Goal: Download file/media

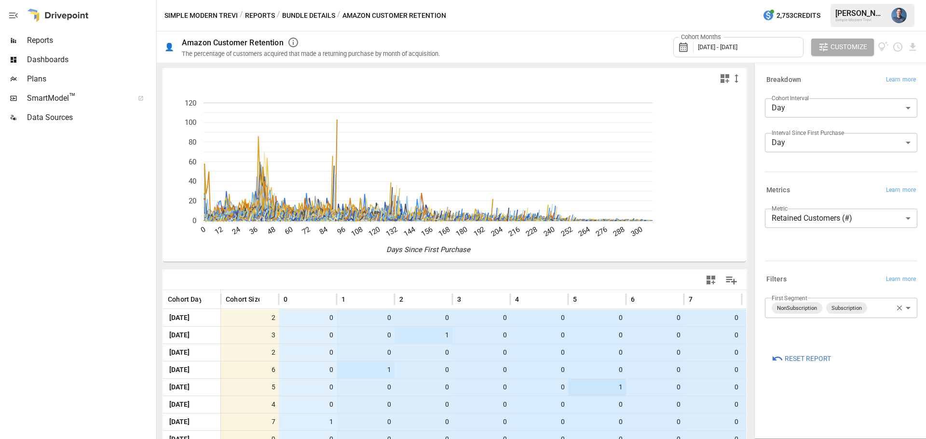
click at [872, 0] on body "Reports Dashboards Plans SmartModel ™ Data Sources Simple Modern Trevi / Report…" at bounding box center [463, 0] width 926 height 0
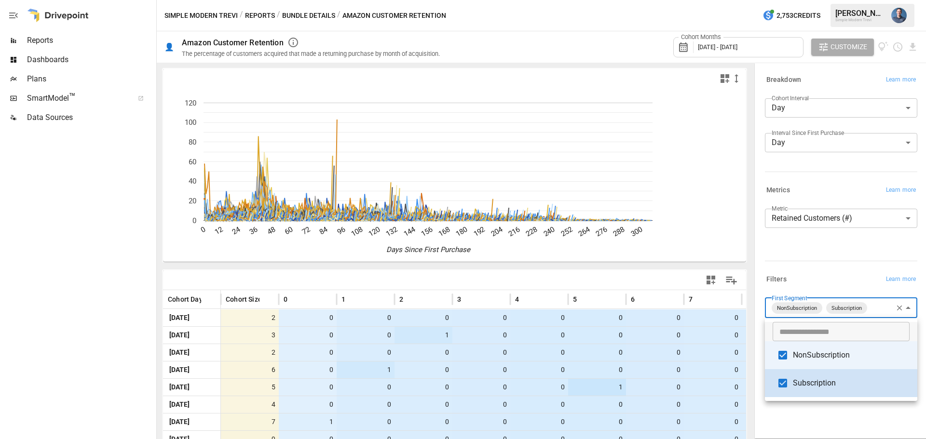
click at [810, 312] on div at bounding box center [463, 219] width 926 height 439
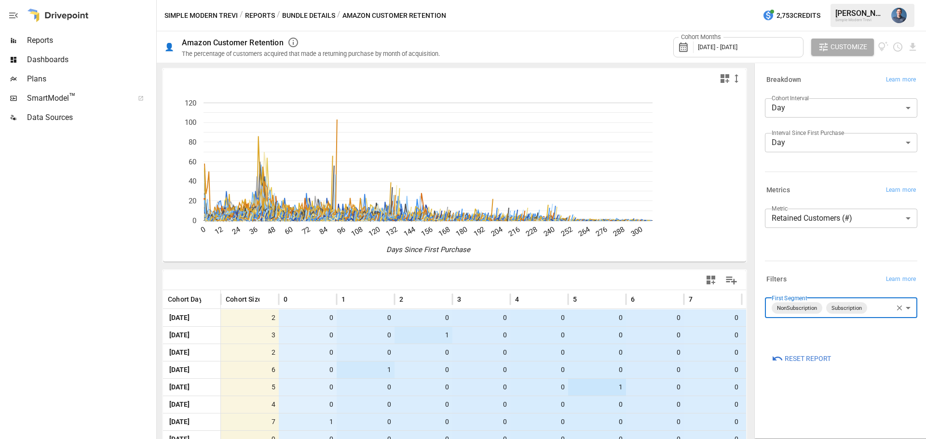
click at [799, 0] on body "Reports Dashboards Plans SmartModel ™ Data Sources Simple Modern Trevi / Report…" at bounding box center [463, 0] width 926 height 0
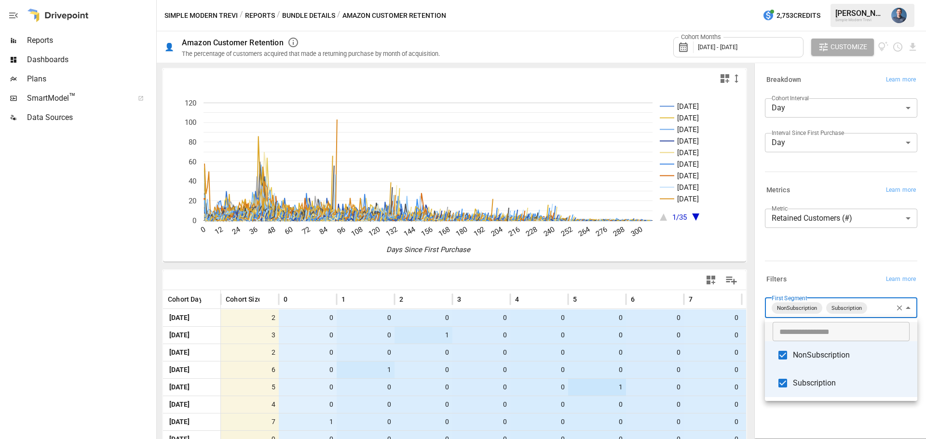
click at [816, 380] on span "Subscription" at bounding box center [851, 383] width 117 height 12
type input "**********"
click at [839, 186] on div at bounding box center [463, 219] width 926 height 439
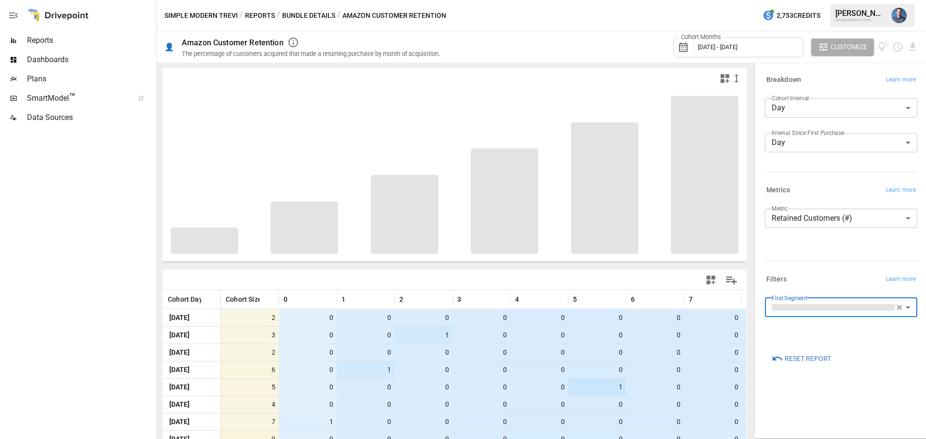
click at [910, 53] on div "Cohort Months December 2024 - December 2025 Customize" at bounding box center [795, 46] width 245 height 31
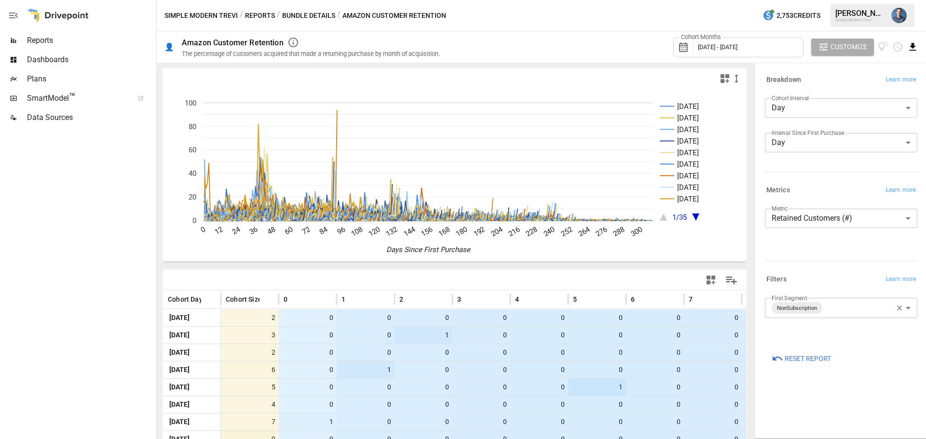
click at [914, 51] on icon "Download report" at bounding box center [912, 46] width 11 height 11
click at [887, 80] on li "Download as CSV" at bounding box center [880, 85] width 77 height 19
drag, startPoint x: 194, startPoint y: 15, endPoint x: 130, endPoint y: 12, distance: 64.7
click at [124, 17] on div at bounding box center [77, 15] width 154 height 31
click at [830, 0] on body "Reports Dashboards Plans SmartModel ™ Data Sources Simple Modern Trevi / Report…" at bounding box center [463, 0] width 926 height 0
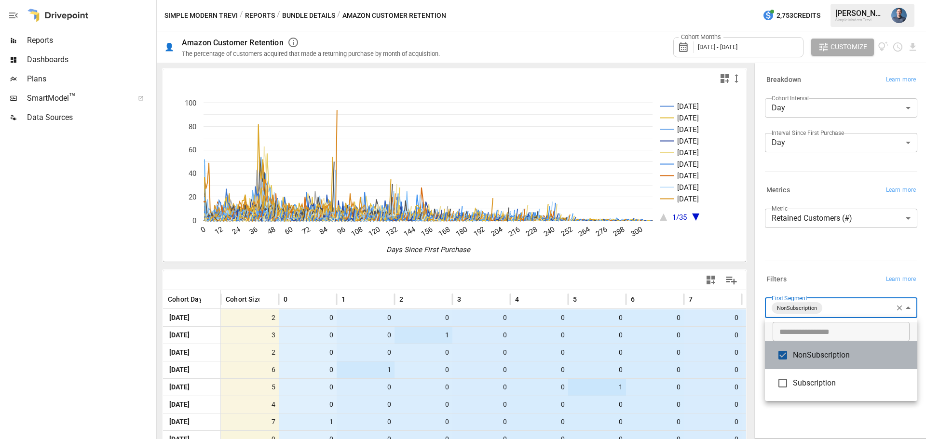
click at [817, 352] on span "NonSubscription" at bounding box center [851, 356] width 117 height 12
click at [815, 389] on li "Subscription" at bounding box center [841, 383] width 152 height 28
type input "**********"
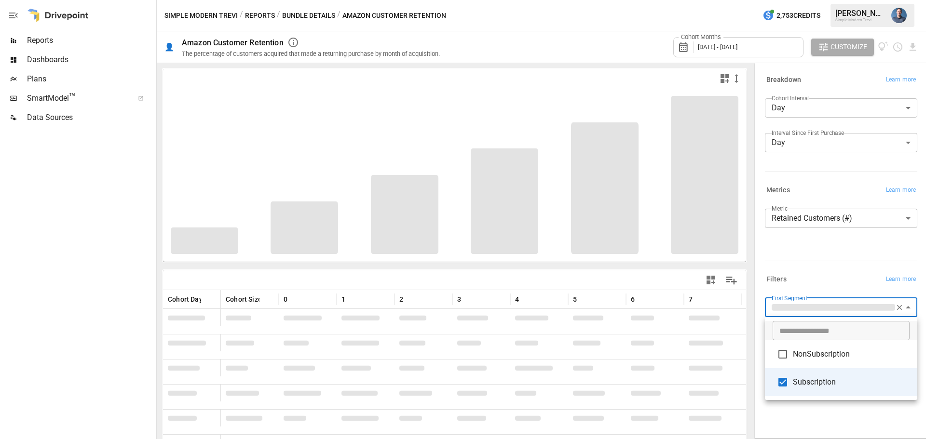
click at [817, 257] on div at bounding box center [463, 219] width 926 height 439
